Goal: Task Accomplishment & Management: Manage account settings

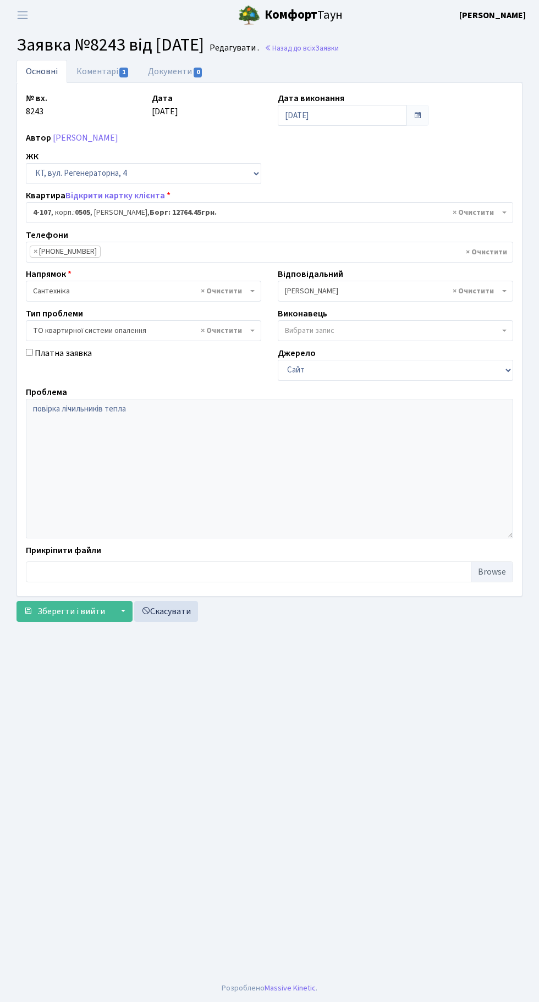
select select "1191"
select select "14"
click at [87, 920] on main "Admin Заявки Редагувати Заявка №8243 від [DATE] Редагувати . Назад до всіх Заяв…" at bounding box center [269, 502] width 539 height 945
click at [89, 914] on main "Admin Заявки Редагувати Заявка №8243 від [DATE] Редагувати . Назад до всіх Заяв…" at bounding box center [269, 502] width 539 height 945
click at [89, 927] on main "Admin Заявки Редагувати Заявка №8243 від [DATE] Редагувати . Назад до всіх Заяв…" at bounding box center [269, 502] width 539 height 945
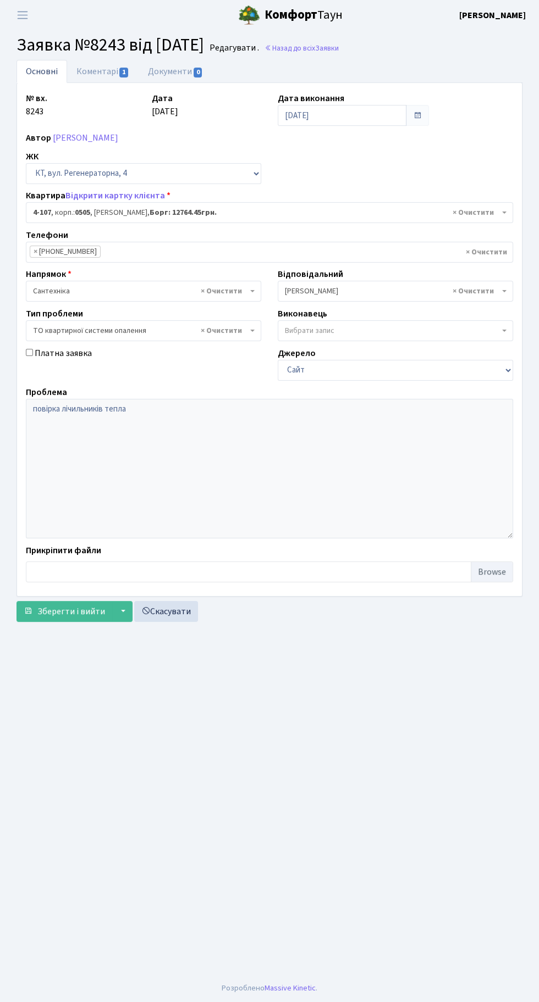
click at [69, 881] on main "Admin Заявки Редагувати Заявка №8243 від [DATE] Редагувати . Назад до всіх Заяв…" at bounding box center [269, 502] width 539 height 945
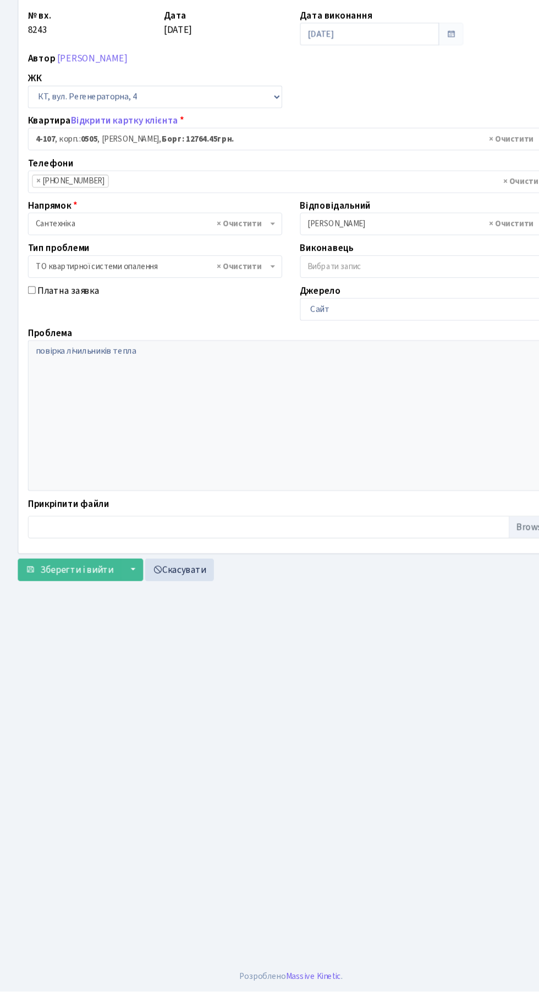
click at [102, 975] on main "Admin Заявки Редагувати Заявка №8243 від [DATE] Редагувати . Назад до всіх Заяв…" at bounding box center [269, 502] width 539 height 945
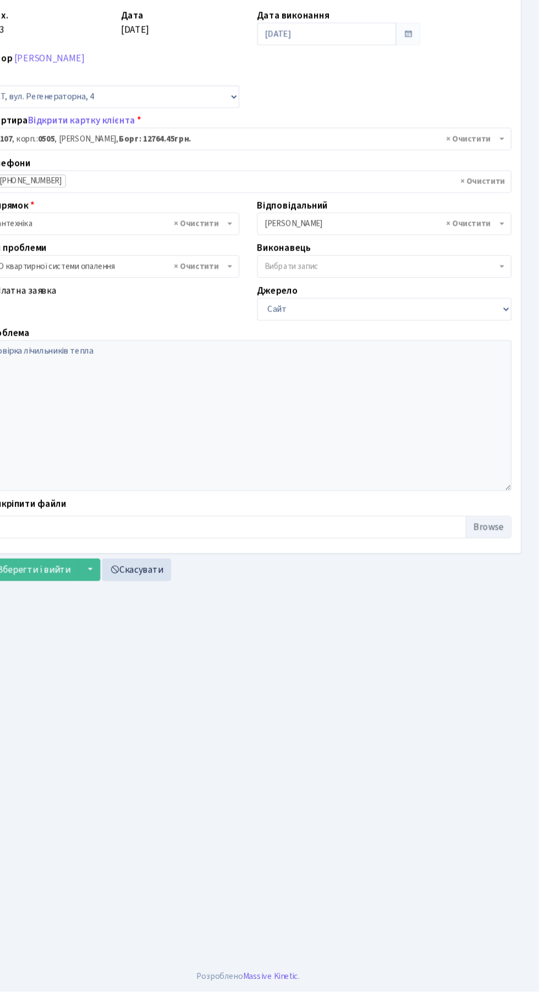
click at [118, 971] on main "Admin Заявки Редагувати Заявка №8243 від [DATE] Редагувати . Назад до всіх Заяв…" at bounding box center [269, 502] width 539 height 945
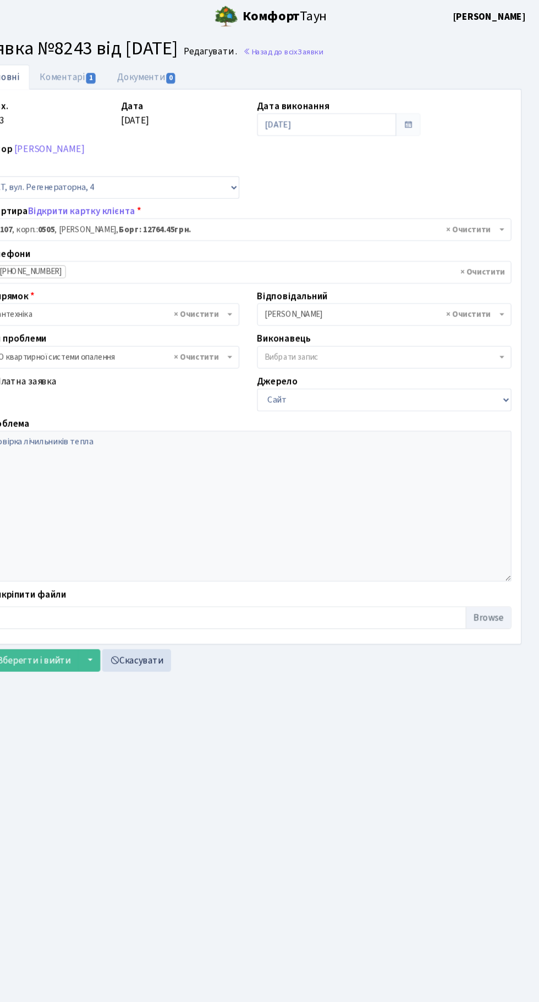
scroll to position [1, 0]
click at [156, 827] on main "Admin Заявки Редагувати Заявка №8243 від [DATE] Редагувати . Назад до всіх Заяв…" at bounding box center [269, 502] width 539 height 945
click at [106, 847] on main "Admin Заявки Редагувати Заявка №8243 від [DATE] Редагувати . Назад до всіх Заяв…" at bounding box center [269, 502] width 539 height 945
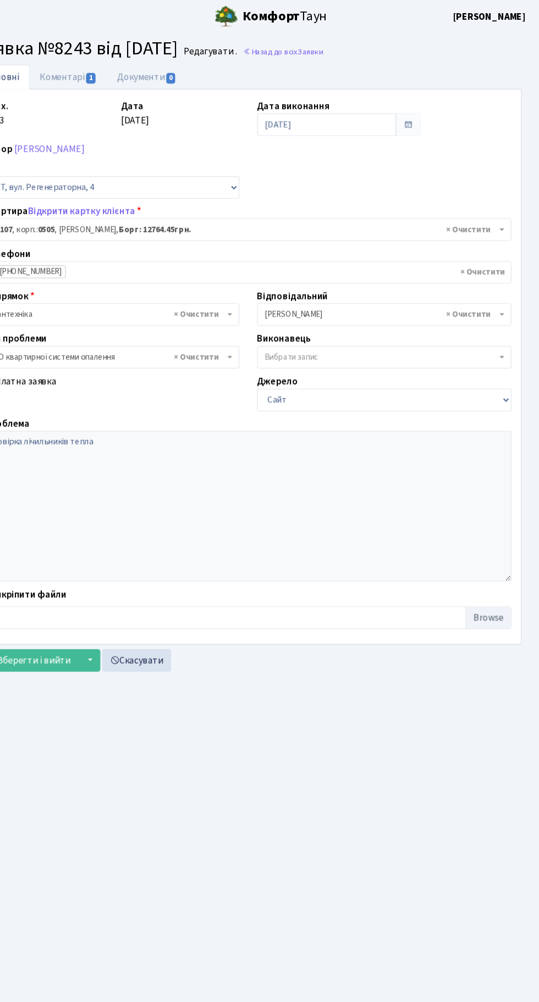
click at [124, 811] on main "Admin Заявки Редагувати Заявка №8243 від [DATE] Редагувати . Назад до всіх Заяв…" at bounding box center [269, 502] width 539 height 945
click at [126, 809] on main "Admin Заявки Редагувати Заявка №8243 від [DATE] Редагувати . Назад до всіх Заяв…" at bounding box center [269, 502] width 539 height 945
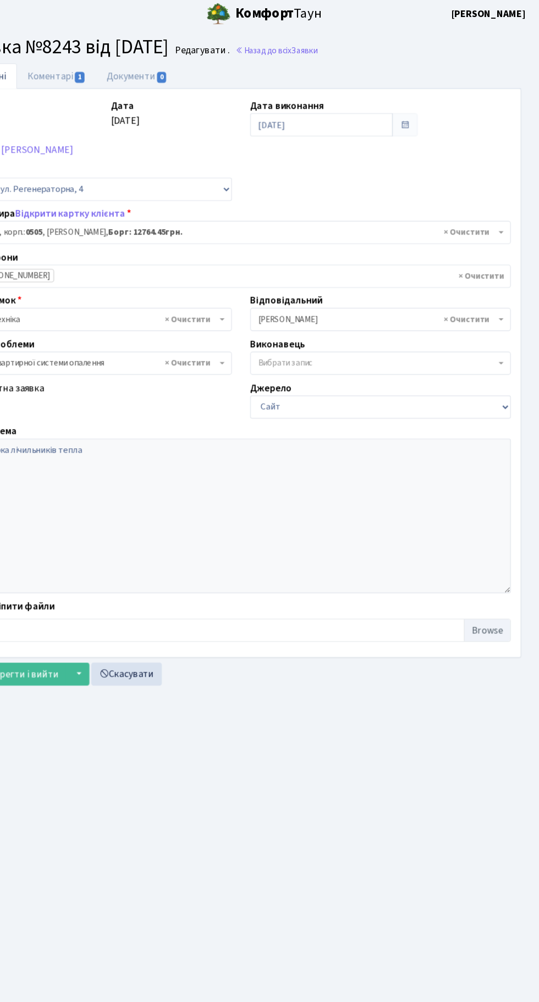
scroll to position [0, 0]
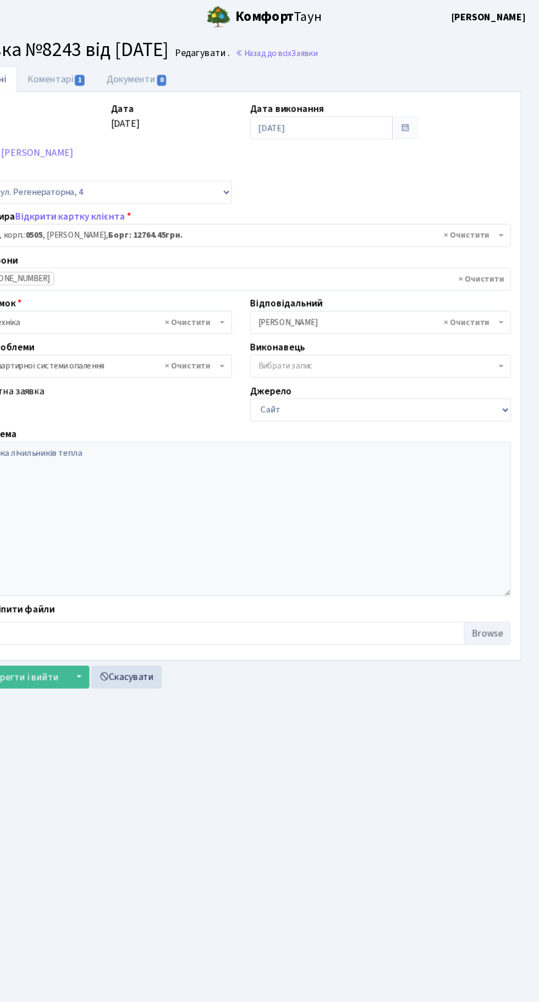
click at [105, 755] on main "Admin Заявки Редагувати Заявка №8243 від [DATE] Редагувати . Назад до всіх Заяв…" at bounding box center [269, 502] width 539 height 945
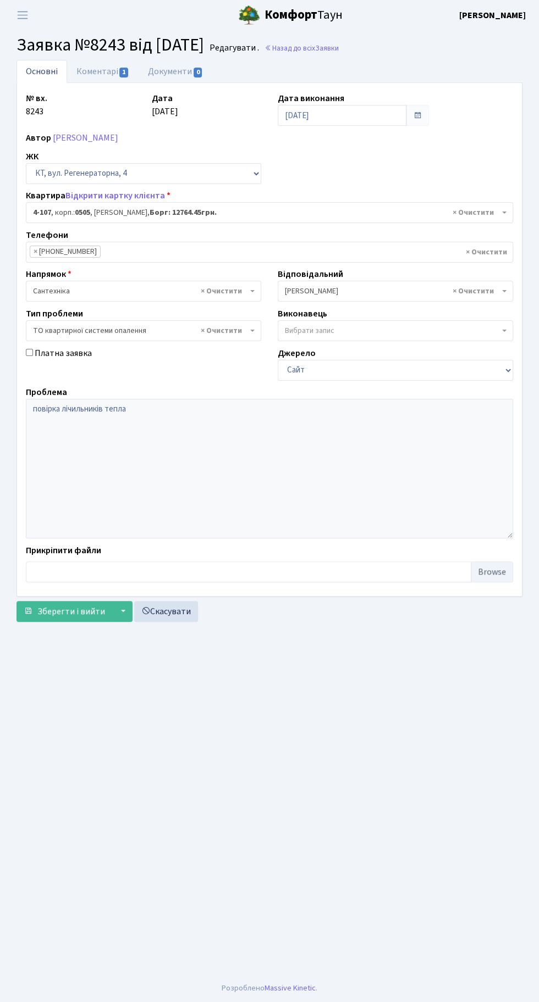
click at [54, 833] on main "Admin Заявки Редагувати Заявка №8243 від [DATE] Редагувати . Назад до всіх Заяв…" at bounding box center [269, 502] width 539 height 945
click at [74, 879] on main "Admin Заявки Редагувати Заявка №8243 від [DATE] Редагувати . Назад до всіх Заяв…" at bounding box center [269, 502] width 539 height 945
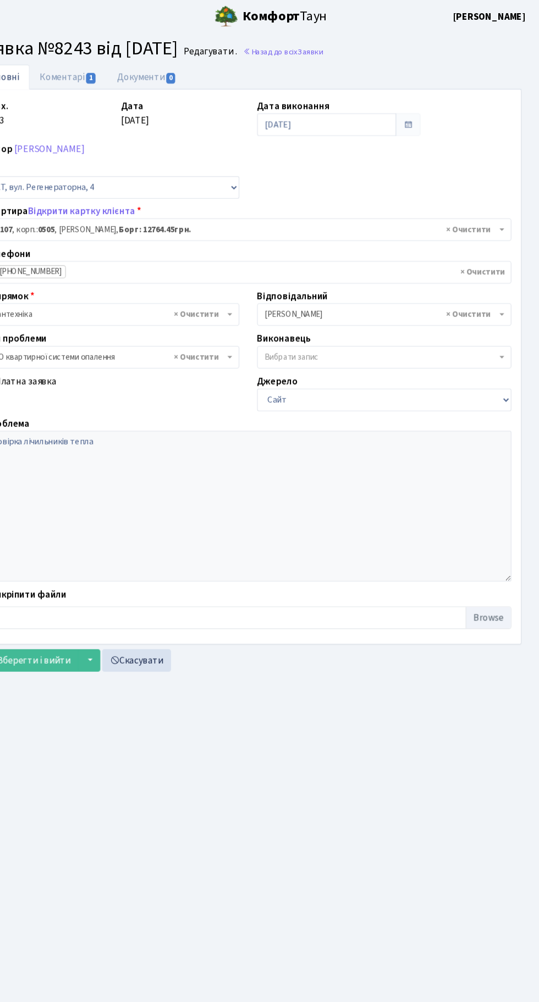
click at [91, 840] on main "Admin Заявки Редагувати Заявка №8243 від [DATE] Редагувати . Назад до всіх Заяв…" at bounding box center [269, 502] width 539 height 945
click at [81, 867] on main "Admin Заявки Редагувати Заявка №8243 від [DATE] Редагувати . Назад до всіх Заяв…" at bounding box center [269, 502] width 539 height 945
click at [81, 866] on main "Admin Заявки Редагувати Заявка №8243 від [DATE] Редагувати . Назад до всіх Заяв…" at bounding box center [269, 502] width 539 height 945
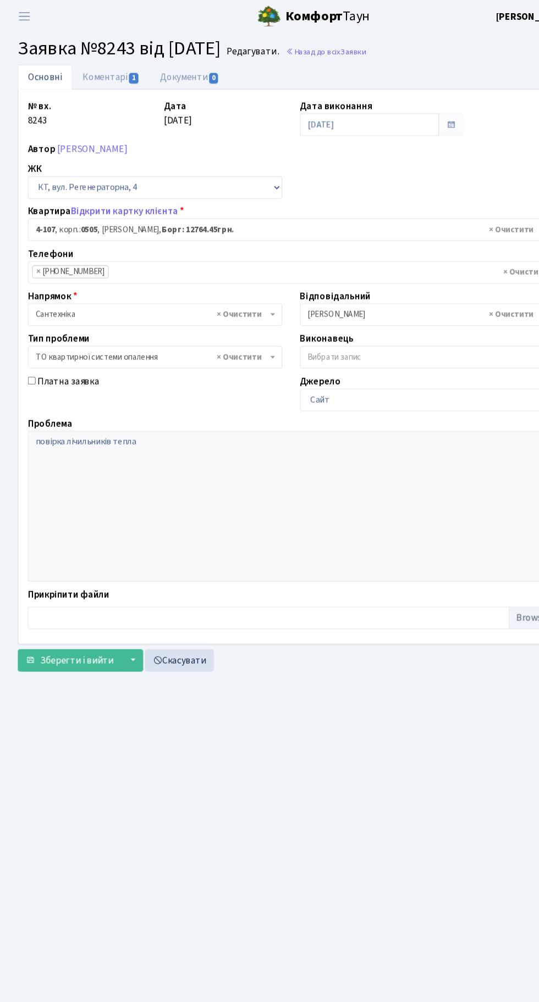
click at [66, 813] on main "Admin Заявки Редагувати Заявка №8243 від [DATE] Редагувати . Назад до всіх Заяв…" at bounding box center [269, 502] width 539 height 945
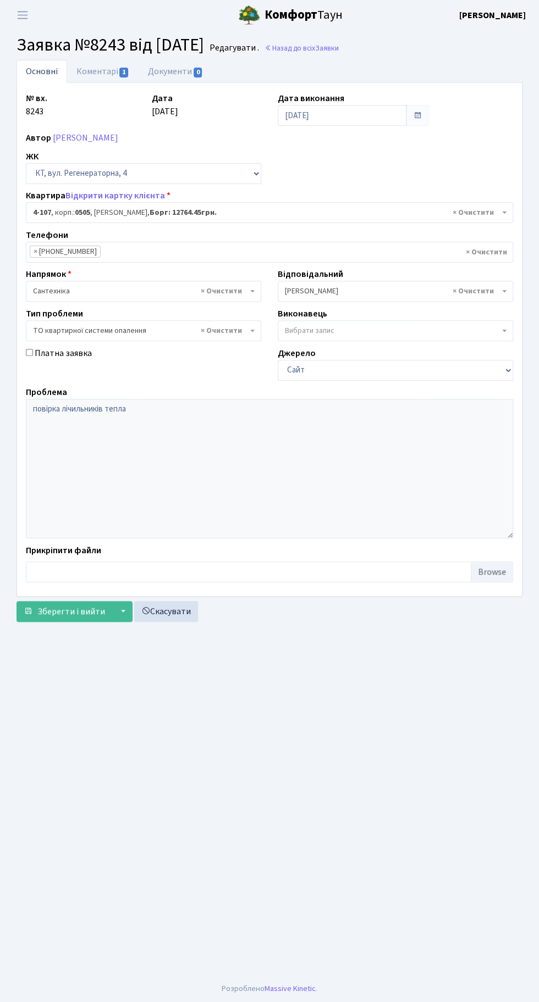
click at [107, 825] on main "Admin Заявки Редагувати Заявка №8243 від [DATE] Редагувати . Назад до всіх Заяв…" at bounding box center [269, 502] width 539 height 945
click at [75, 870] on main "Admin Заявки Редагувати Заявка №8243 від [DATE] Редагувати . Назад до всіх Заяв…" at bounding box center [269, 502] width 539 height 945
click at [71, 880] on main "Admin Заявки Редагувати Заявка №8243 від [DATE] Редагувати . Назад до всіх Заяв…" at bounding box center [269, 502] width 539 height 945
click at [77, 873] on main "Admin Заявки Редагувати Заявка №8243 від [DATE] Редагувати . Назад до всіх Заяв…" at bounding box center [269, 502] width 539 height 945
click at [80, 867] on main "Admin Заявки Редагувати Заявка №8243 від [DATE] Редагувати . Назад до всіх Заяв…" at bounding box center [269, 502] width 539 height 945
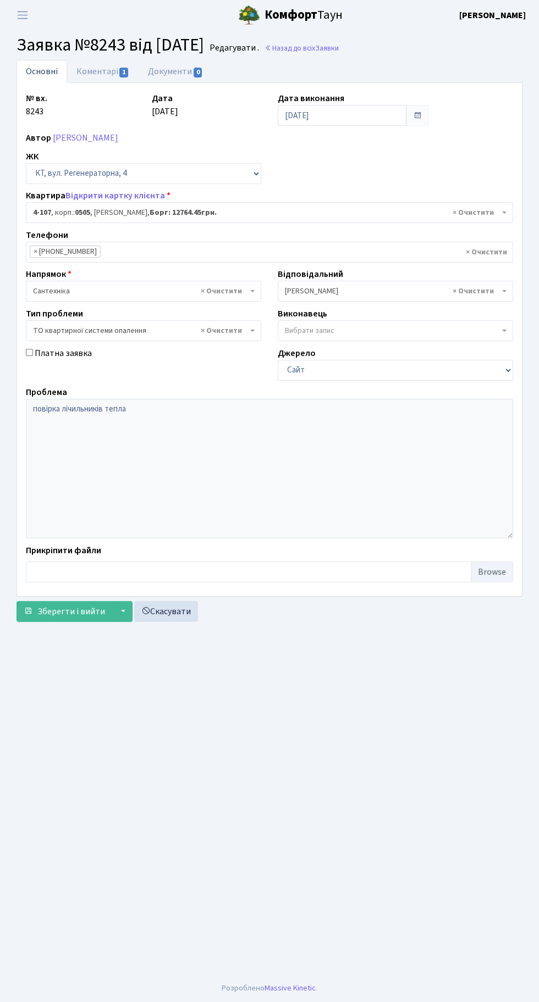
click at [77, 872] on main "Admin Заявки Редагувати Заявка №8243 від [DATE] Редагувати . Назад до всіх Заяв…" at bounding box center [269, 502] width 539 height 945
click at [93, 886] on main "Admin Заявки Редагувати Заявка №8243 від [DATE] Редагувати . Назад до всіх Заяв…" at bounding box center [269, 502] width 539 height 945
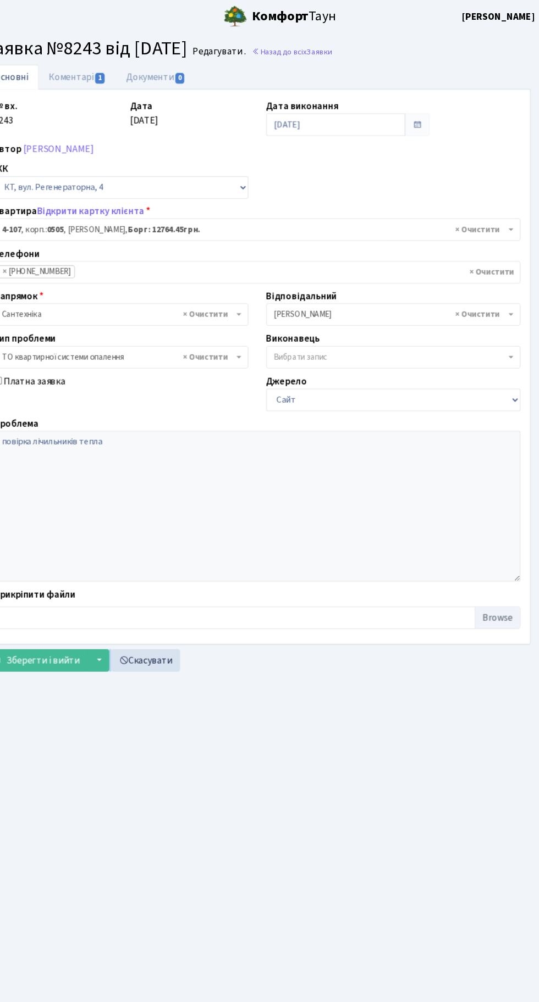
click at [134, 755] on main "Admin Заявки Редагувати Заявка №8243 від [DATE] Редагувати . Назад до всіх Заяв…" at bounding box center [269, 502] width 539 height 945
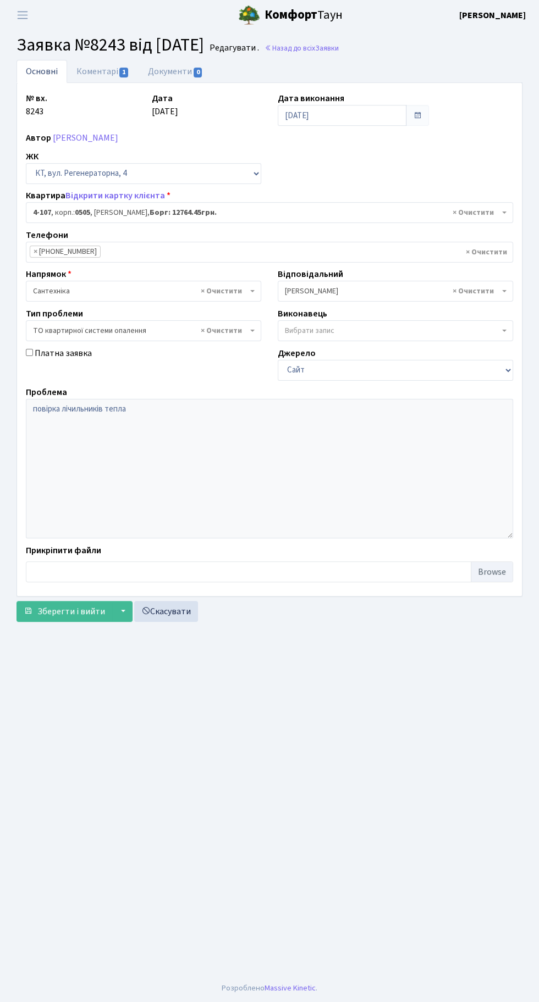
click at [92, 859] on main "Admin Заявки Редагувати Заявка №8243 від [DATE] Редагувати . Назад до всіх Заяв…" at bounding box center [269, 502] width 539 height 945
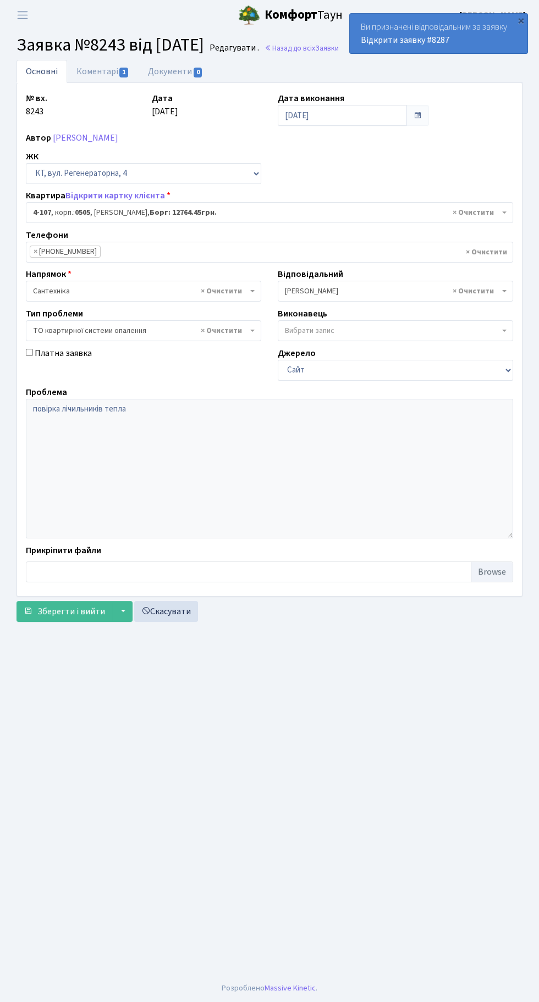
click at [89, 840] on main "Admin Заявки Редагувати Заявка №8243 від [DATE] Редагувати . Назад до всіх Заяв…" at bounding box center [269, 502] width 539 height 945
click at [42, 927] on main "Admin Заявки Редагувати Заявка №8243 від [DATE] Редагувати . Назад до всіх Заяв…" at bounding box center [269, 502] width 539 height 945
